Goal: Task Accomplishment & Management: Manage account settings

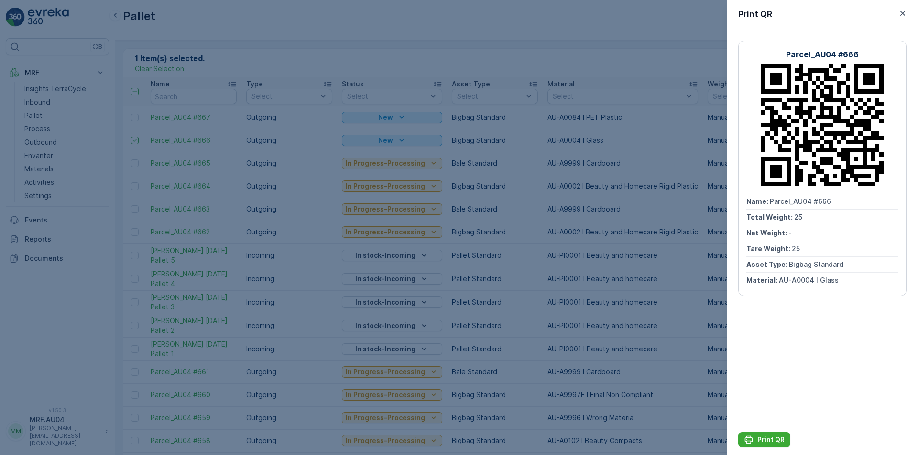
click at [903, 15] on icon "button" at bounding box center [903, 14] width 10 height 10
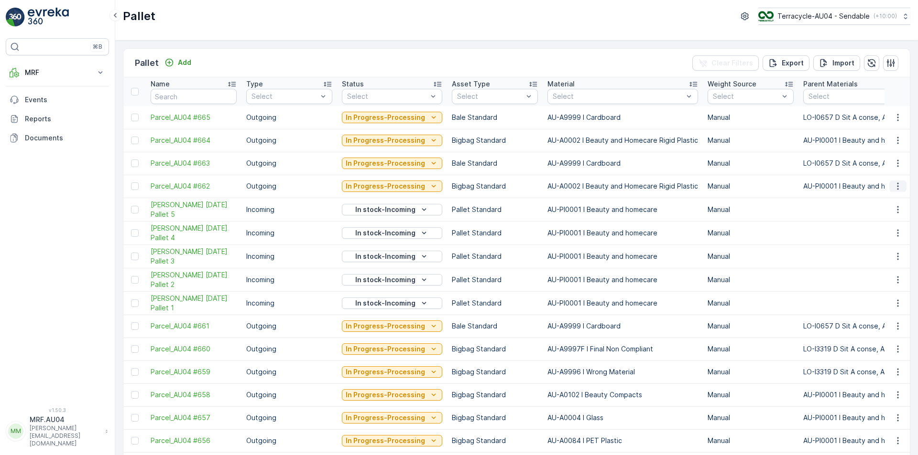
click at [895, 190] on icon "button" at bounding box center [898, 187] width 10 height 10
click at [881, 214] on span "Edit Pallet" at bounding box center [874, 214] width 32 height 10
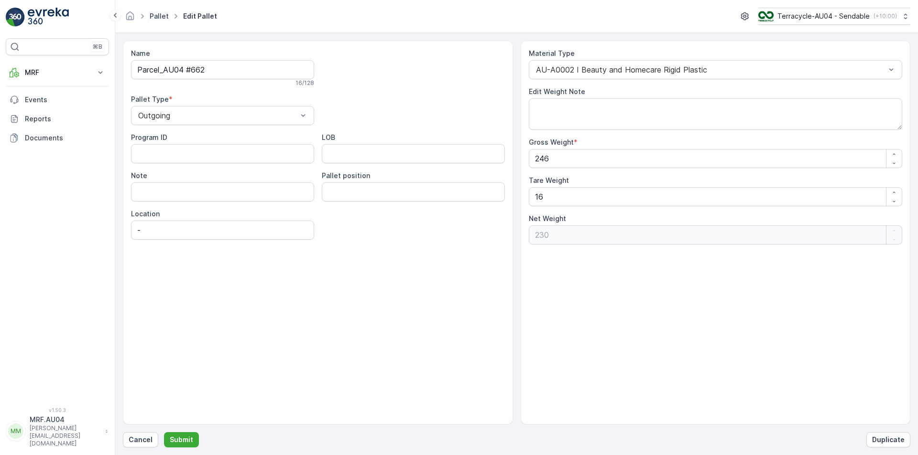
click at [161, 16] on link "Pallet" at bounding box center [159, 16] width 19 height 8
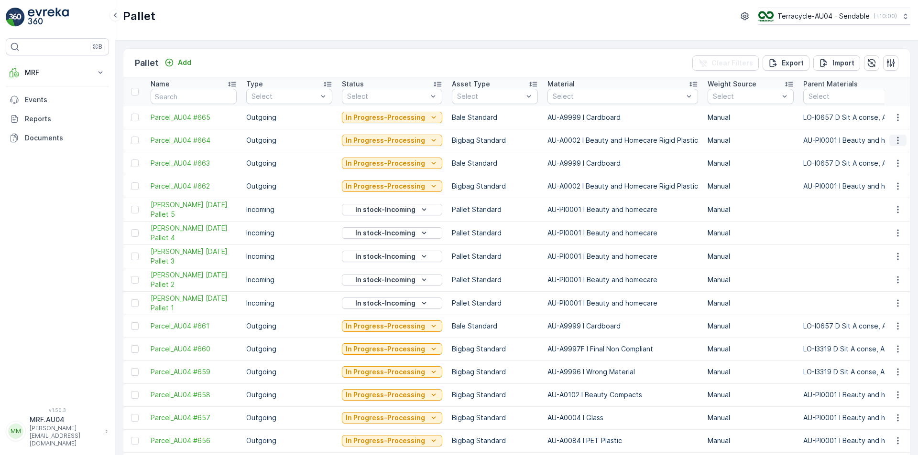
click at [897, 140] on icon "button" at bounding box center [897, 140] width 1 height 7
click at [872, 169] on span "Edit Pallet" at bounding box center [874, 168] width 32 height 10
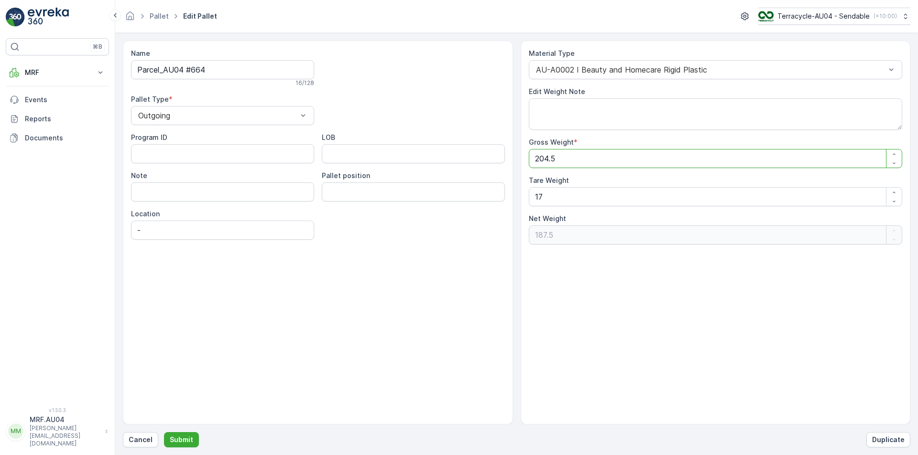
drag, startPoint x: 614, startPoint y: 156, endPoint x: 359, endPoint y: 153, distance: 254.8
click at [359, 153] on div "Name Parcel_AU04 #664 16 / 128 Pallet Type * Outgoing Program ID LOB Note Palle…" at bounding box center [516, 233] width 787 height 384
type Weight "2"
type Weight "-15"
type Weight "20"
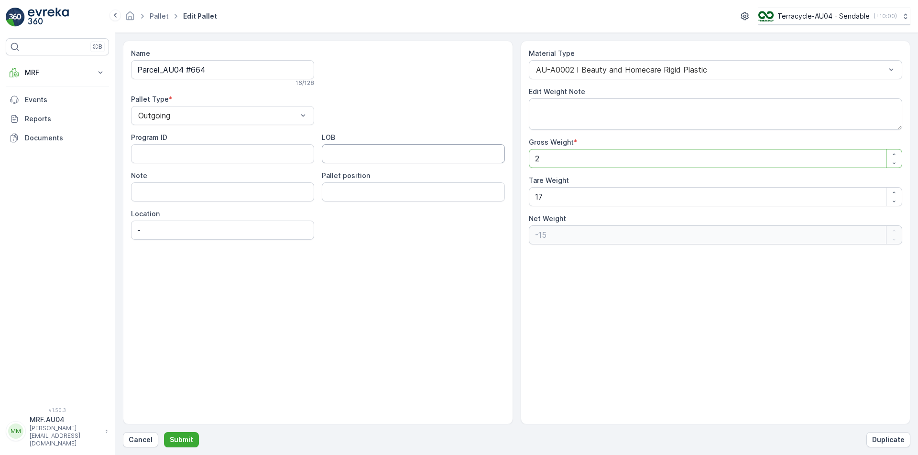
type Weight "3"
type Weight "207"
type Weight "190"
type Weight "207"
click at [184, 438] on p "Submit" at bounding box center [181, 440] width 23 height 10
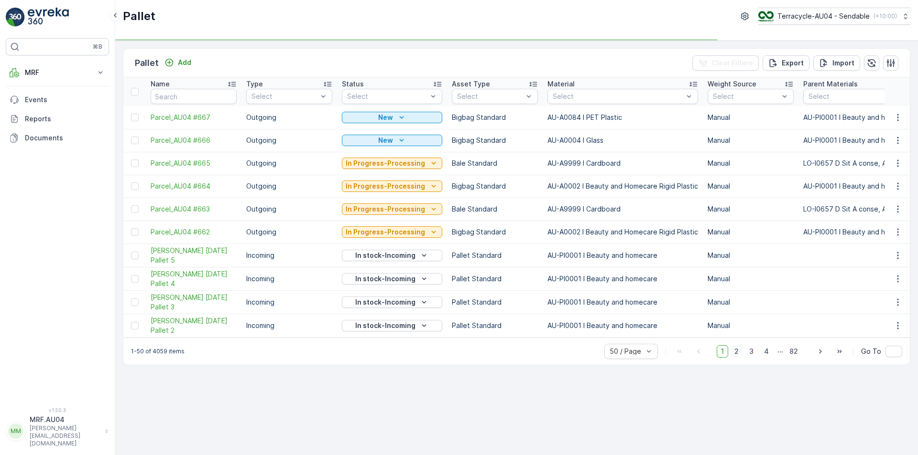
click at [738, 358] on span "2" at bounding box center [736, 352] width 13 height 12
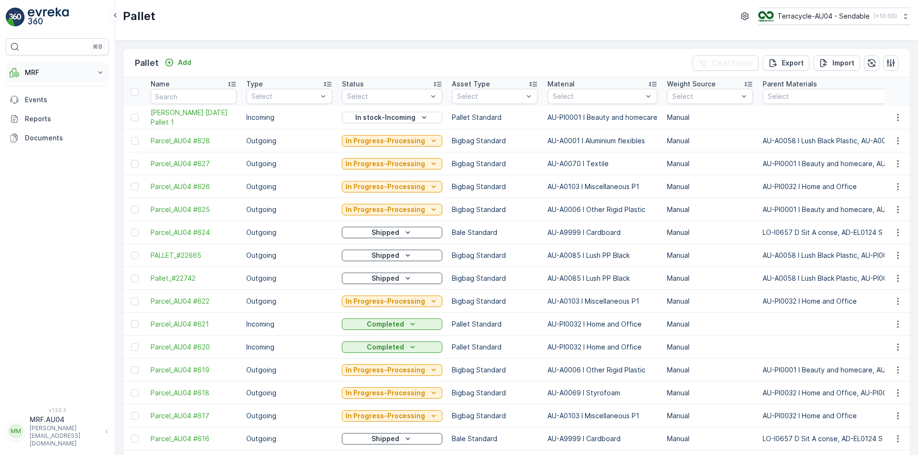
click at [40, 79] on button "MRF" at bounding box center [57, 72] width 103 height 19
click at [43, 130] on p "Process" at bounding box center [37, 129] width 26 height 10
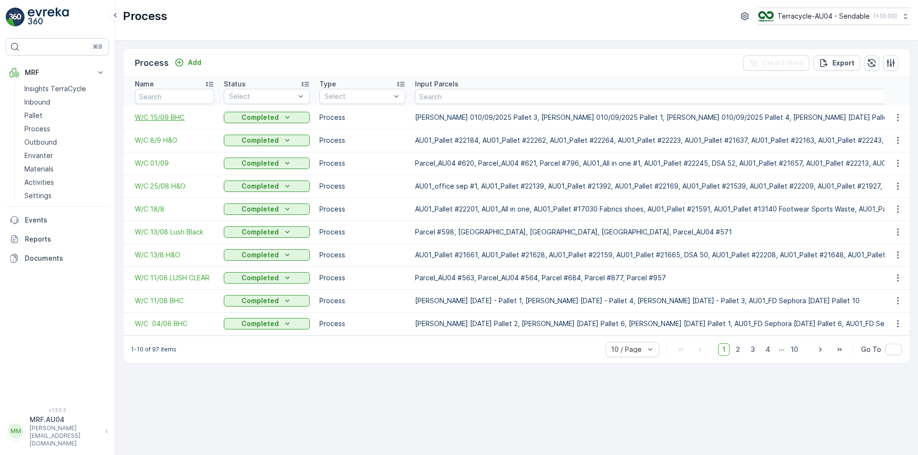
click at [159, 120] on span "W/C 15/09 BHC" at bounding box center [174, 118] width 79 height 10
